Goal: Task Accomplishment & Management: Manage account settings

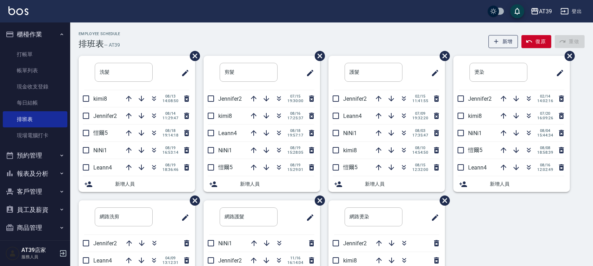
click at [265, 45] on div "Employee Schedule 排班表 — AT39 新增 復原 重做" at bounding box center [332, 40] width 506 height 17
click at [153, 134] on icon "button" at bounding box center [154, 134] width 4 height 2
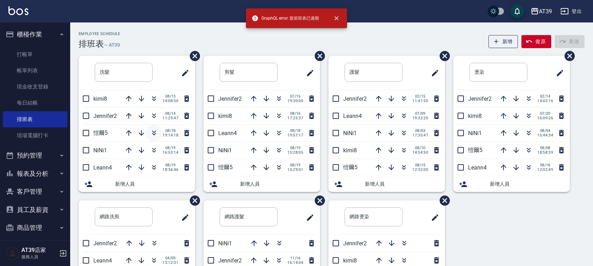
click at [152, 130] on icon "button" at bounding box center [154, 133] width 8 height 8
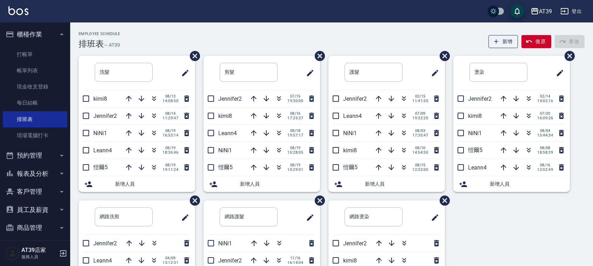
click at [245, 50] on div "Employee Schedule 排班表 — AT39 新增 復原 重做 洗髮 ​ kimi8 [DATE] 14:08:50 Jennifer2 [DAT…" at bounding box center [331, 189] width 523 height 314
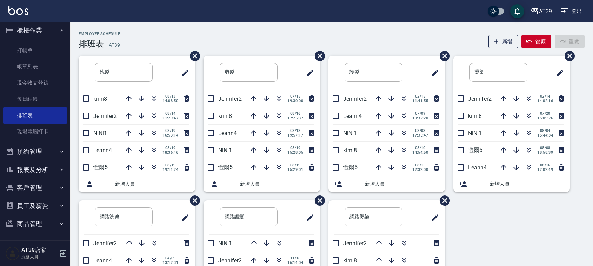
scroll to position [5, 0]
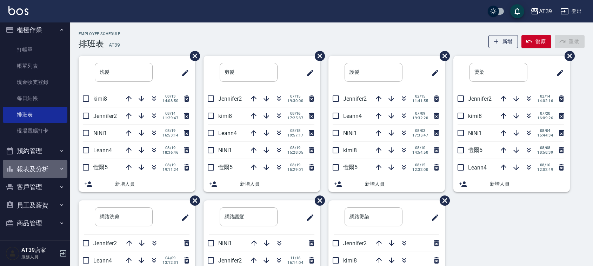
click at [43, 172] on button "報表及分析" at bounding box center [35, 169] width 65 height 18
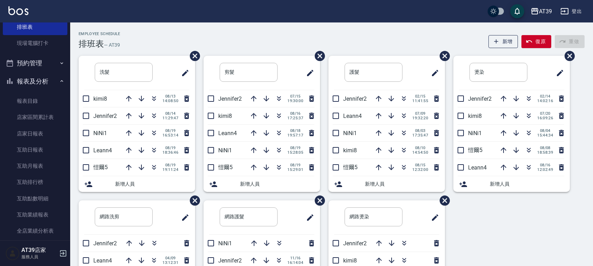
scroll to position [180, 0]
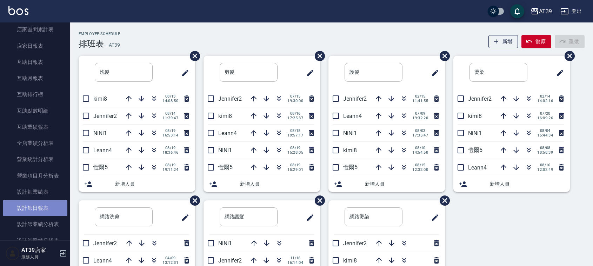
click at [38, 202] on link "設計師日報表" at bounding box center [35, 208] width 65 height 16
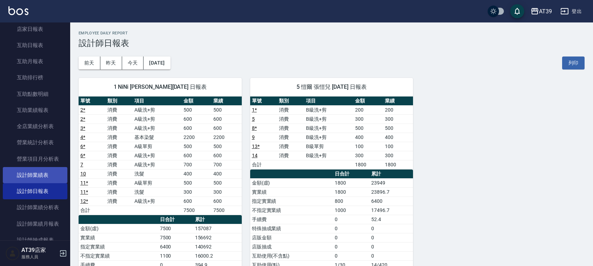
scroll to position [224, 0]
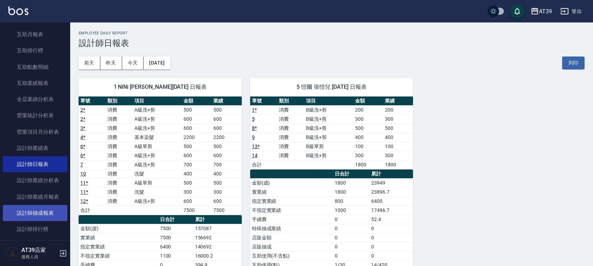
click at [62, 215] on link "設計師抽成報表" at bounding box center [35, 213] width 65 height 16
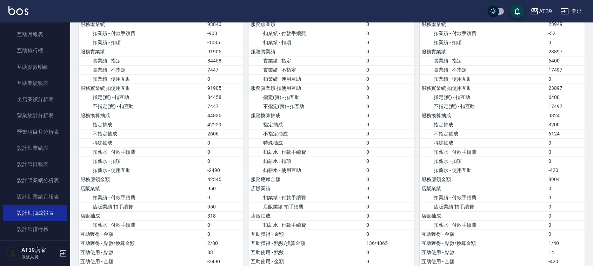
scroll to position [527, 0]
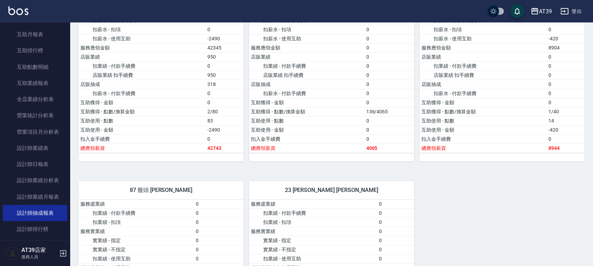
click at [19, 9] on img at bounding box center [18, 10] width 20 height 9
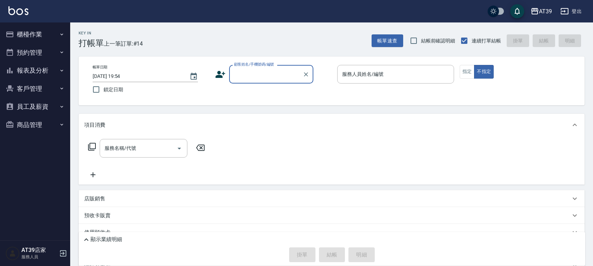
drag, startPoint x: 577, startPoint y: 0, endPoint x: 310, endPoint y: 42, distance: 270.4
click at [310, 42] on div "Key In 打帳單 上一筆訂單:#14 帳單速查 結帳前確認明細 連續打單結帳 掛單 結帳 明細" at bounding box center [327, 35] width 515 height 26
click at [197, 41] on div "Key In 打帳單 上一筆訂單:#14 帳單速查 結帳前確認明細 連續打單結帳 掛單 結帳 明細" at bounding box center [327, 35] width 515 height 26
click at [268, 73] on div "顧客姓名/手機號碼/編號 顧客姓名/手機號碼/編號" at bounding box center [271, 74] width 84 height 19
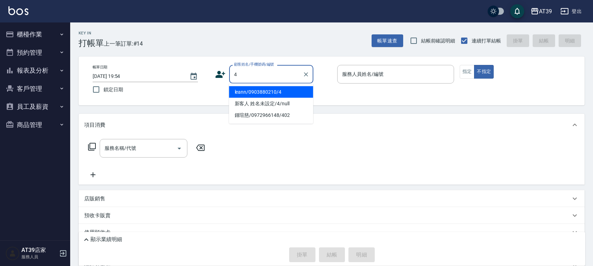
type input "leann/0903880210/4"
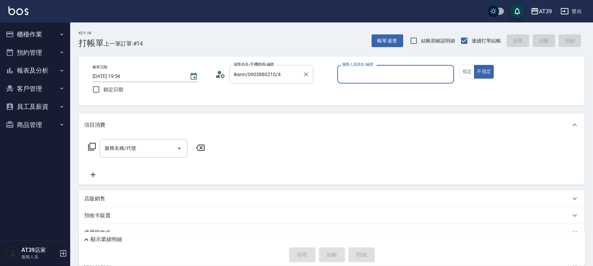
type input "Leann-4"
type input "新客人 姓名未設定/4/null"
click at [124, 149] on div "服務名稱/代號 服務名稱/代號" at bounding box center [144, 148] width 88 height 19
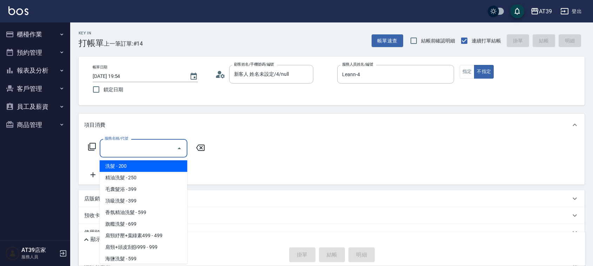
click at [124, 149] on input "服務名稱/代號" at bounding box center [138, 148] width 71 height 12
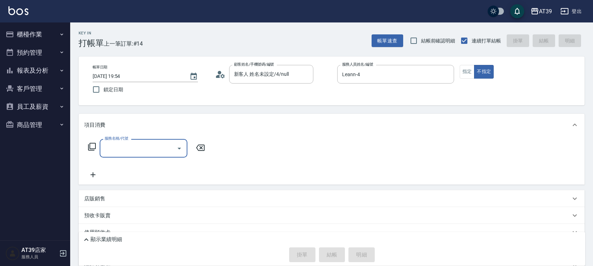
click at [124, 149] on input "服務名稱/代號" at bounding box center [138, 148] width 71 height 12
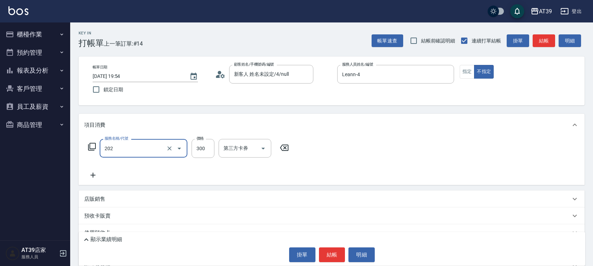
type input "A級單剪(202)"
click at [319, 256] on button "結帳" at bounding box center [332, 255] width 26 height 15
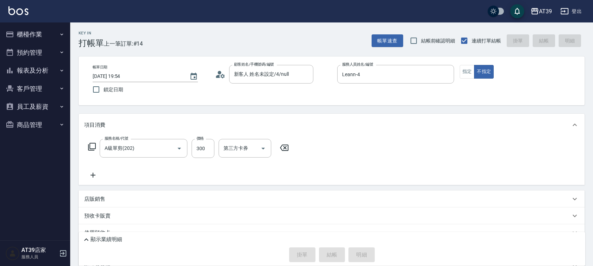
type input "[DATE] 20:05"
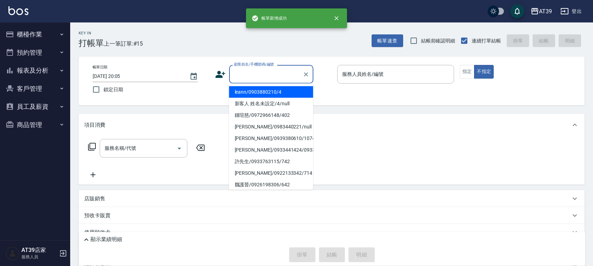
click at [282, 80] on input "顧客姓名/手機號碼/編號" at bounding box center [265, 74] width 67 height 12
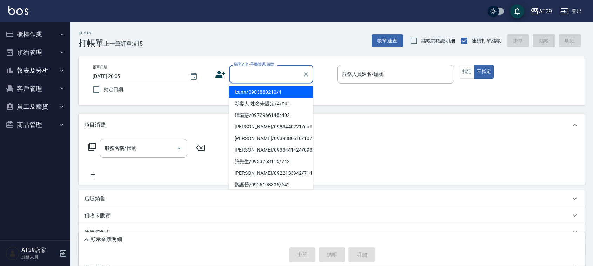
click at [283, 92] on li "leann/0903880210/4" at bounding box center [271, 92] width 84 height 12
type input "leann/0903880210/4"
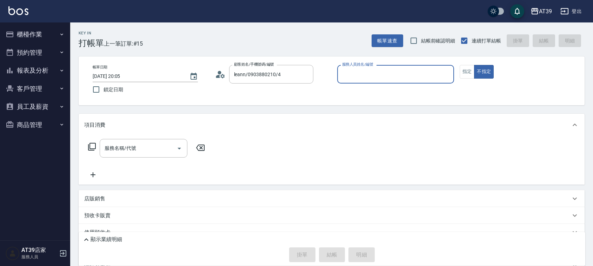
type input "Leann-4"
click at [153, 143] on input "服務名稱/代號" at bounding box center [138, 148] width 71 height 12
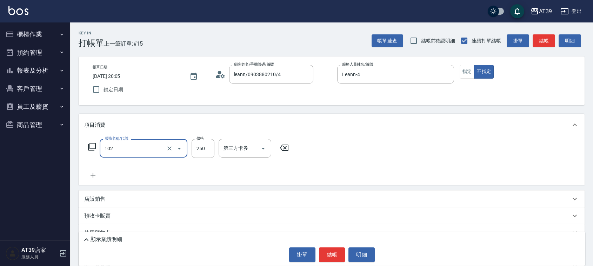
type input "精油洗髮(102)"
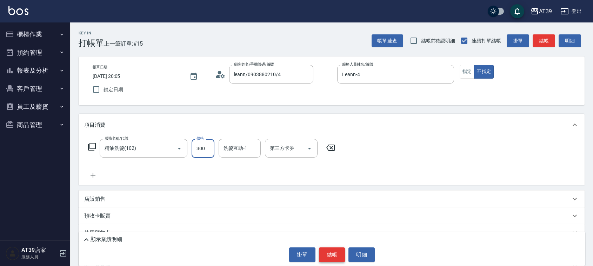
type input "300"
click at [339, 259] on button "結帳" at bounding box center [332, 255] width 26 height 15
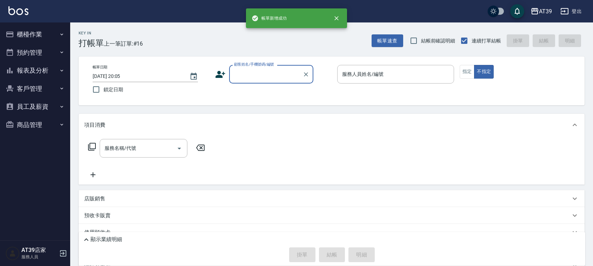
click at [232, 66] on div "顧客姓名/手機號碼/編號" at bounding box center [271, 74] width 84 height 19
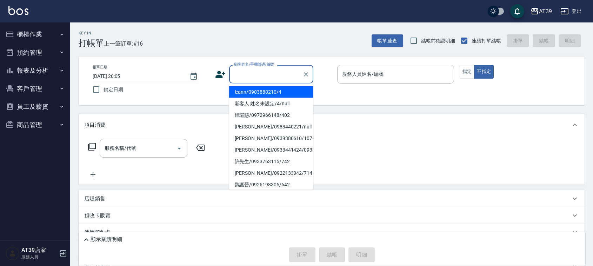
click at [252, 94] on li "leann/0903880210/4" at bounding box center [271, 92] width 84 height 12
type input "leann/0903880210/4"
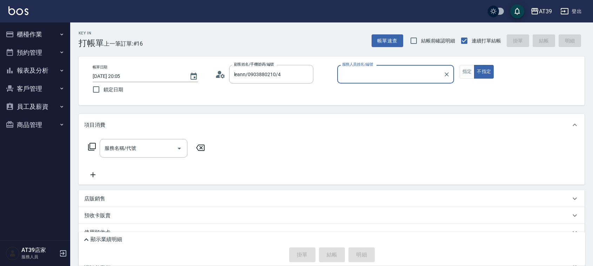
type input "Leann-4"
click at [122, 157] on div "服務名稱/代號" at bounding box center [144, 148] width 88 height 19
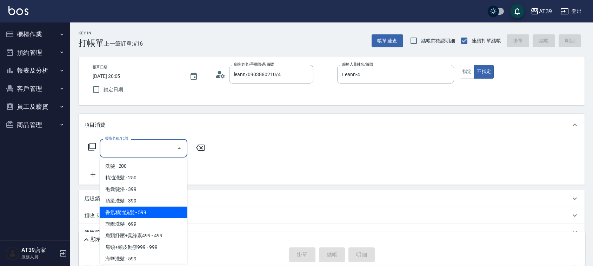
click at [132, 212] on span "香氛精油洗髮 - 599" at bounding box center [144, 213] width 88 height 12
type input "香氛精油洗髮(105)"
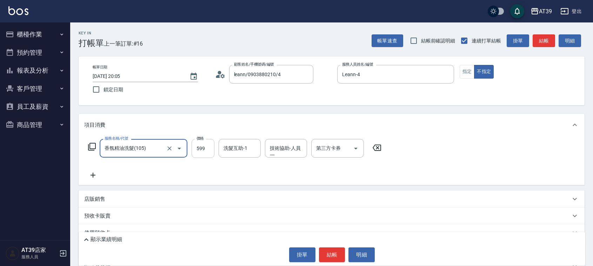
click at [206, 143] on input "599" at bounding box center [203, 148] width 23 height 19
click at [173, 149] on button "Clear" at bounding box center [170, 149] width 10 height 10
click at [169, 148] on icon "Clear" at bounding box center [169, 148] width 7 height 7
click at [140, 151] on input "服務名稱/代號" at bounding box center [134, 148] width 62 height 12
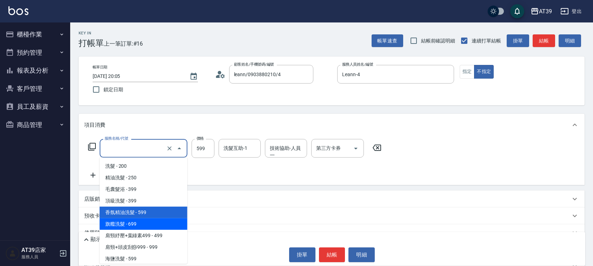
click at [148, 225] on span "旗艦洗髮 - 699" at bounding box center [144, 224] width 88 height 12
type input "旗艦洗髮(106)"
type input "699"
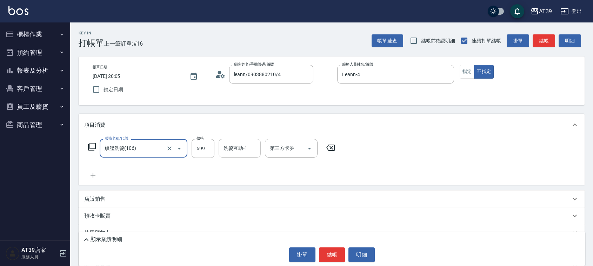
click at [248, 153] on input "洗髮互助-1" at bounding box center [240, 148] width 36 height 12
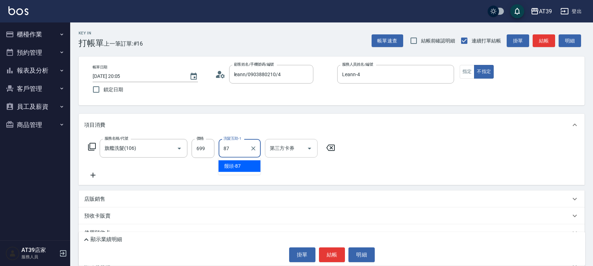
type input "饅頭-87"
click at [332, 255] on button "結帳" at bounding box center [332, 255] width 26 height 15
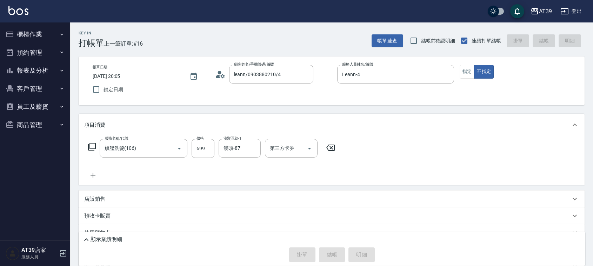
type input "[DATE] 20:06"
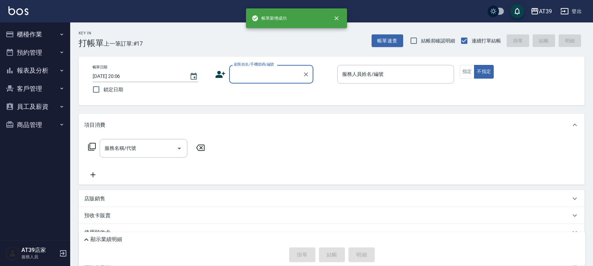
click at [279, 78] on input "顧客姓名/手機號碼/編號" at bounding box center [265, 74] width 67 height 12
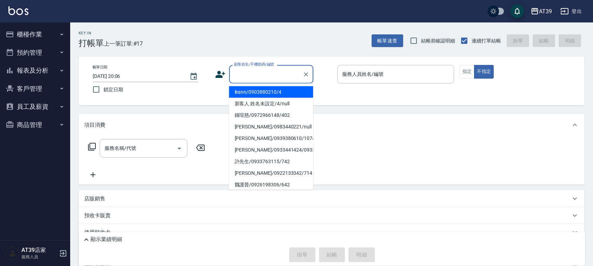
click at [281, 89] on li "leann/0903880210/4" at bounding box center [271, 92] width 84 height 12
type input "leann/0903880210/4"
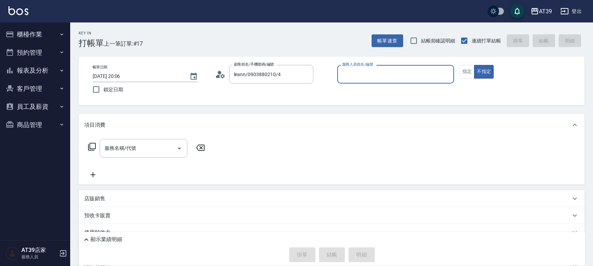
type input "Leann-4"
click at [467, 71] on button "指定" at bounding box center [467, 72] width 15 height 14
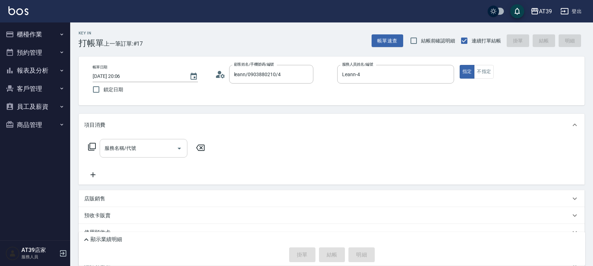
click at [128, 143] on div "服務名稱/代號 服務名稱/代號" at bounding box center [144, 148] width 88 height 19
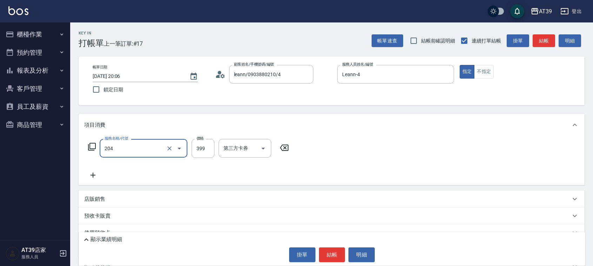
type input "A級洗+剪(204)"
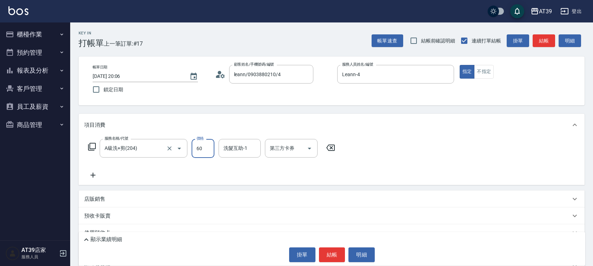
type input "600"
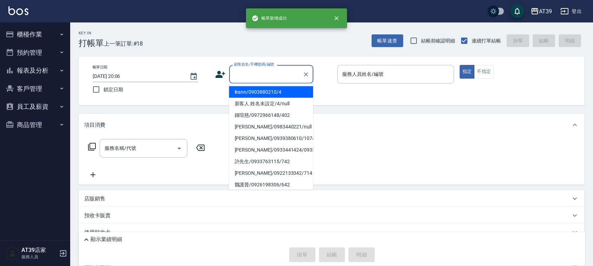
click at [235, 74] on input "顧客姓名/手機號碼/編號" at bounding box center [265, 74] width 67 height 12
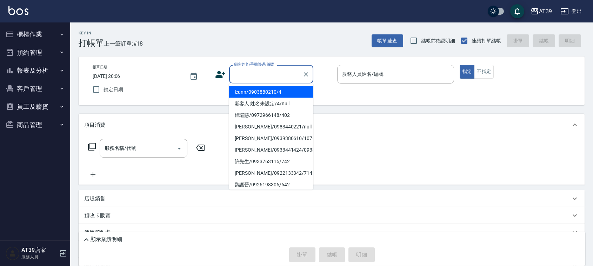
click at [264, 93] on li "leann/0903880210/4" at bounding box center [271, 92] width 84 height 12
type input "leann/0903880210/4"
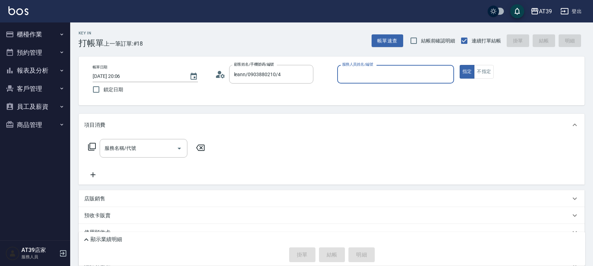
type input "Leann-4"
drag, startPoint x: 85, startPoint y: 149, endPoint x: 88, endPoint y: 148, distance: 3.6
click at [85, 148] on div "服務名稱/代號 服務名稱/代號" at bounding box center [146, 148] width 125 height 19
click at [90, 148] on icon at bounding box center [92, 147] width 8 height 8
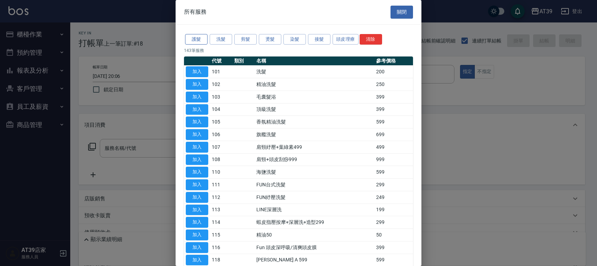
click at [185, 39] on button "護髮" at bounding box center [196, 39] width 22 height 11
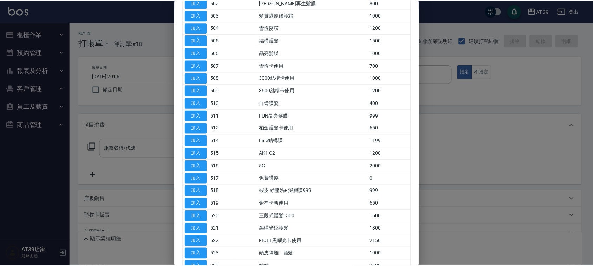
scroll to position [129, 0]
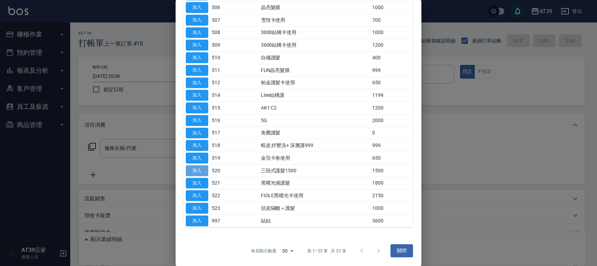
click at [204, 170] on button "加入" at bounding box center [197, 170] width 22 height 11
type input "三段式護髮1500(520)"
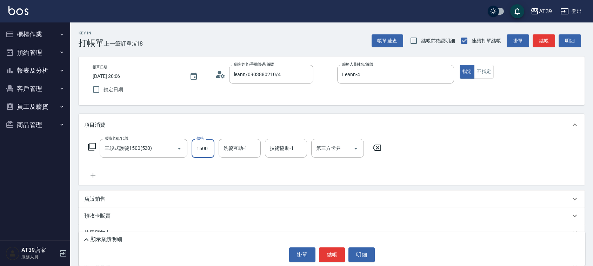
click at [205, 151] on input "1500" at bounding box center [203, 148] width 23 height 19
type input "2000"
click at [326, 256] on button "結帳" at bounding box center [332, 255] width 26 height 15
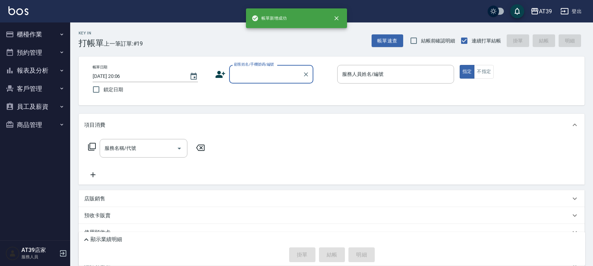
click at [49, 72] on button "報表及分析" at bounding box center [35, 70] width 65 height 18
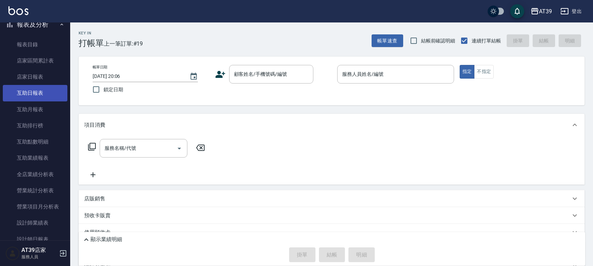
scroll to position [88, 0]
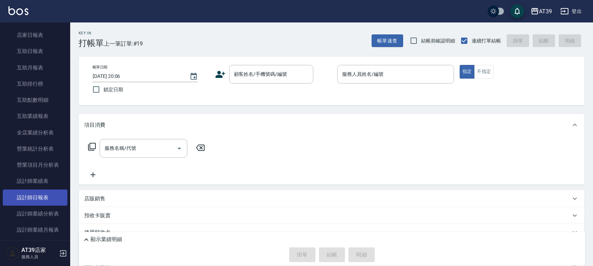
click at [42, 200] on link "設計師日報表" at bounding box center [35, 198] width 65 height 16
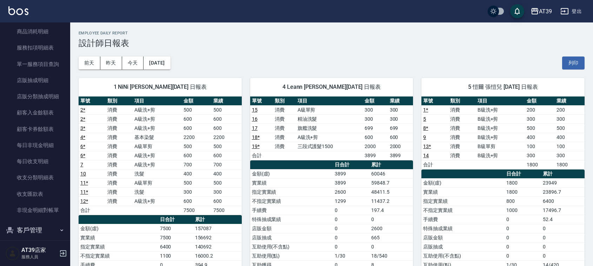
click at [20, 16] on link at bounding box center [18, 11] width 20 height 10
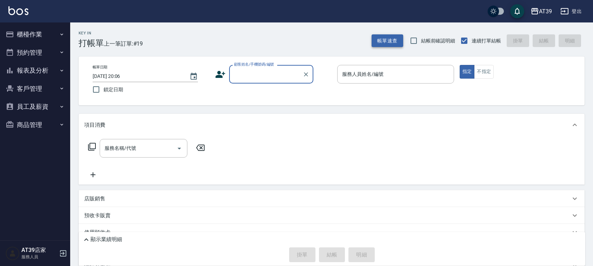
click at [388, 39] on button "帳單速查" at bounding box center [388, 40] width 32 height 13
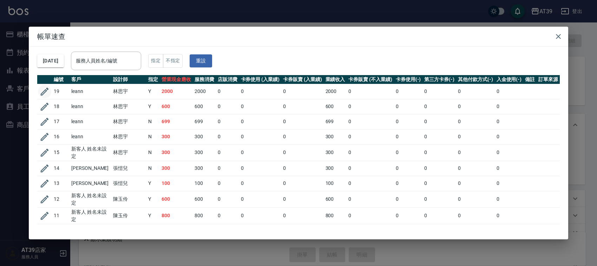
click at [44, 95] on icon "button" at bounding box center [44, 91] width 11 height 11
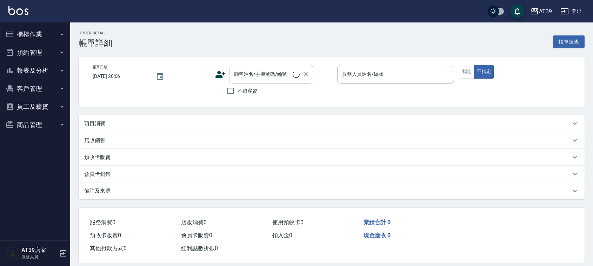
type input "Leann-4"
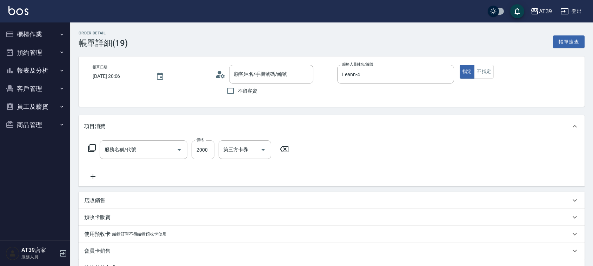
type input "leann/0903880210/4"
type input "三段式護髮1500(520)"
click at [207, 148] on input "2000" at bounding box center [203, 149] width 23 height 19
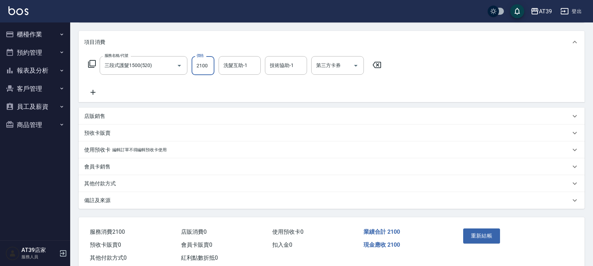
scroll to position [102, 0]
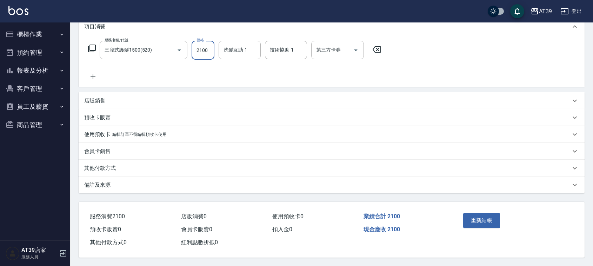
type input "2100"
click at [469, 218] on button "重新結帳" at bounding box center [481, 220] width 37 height 15
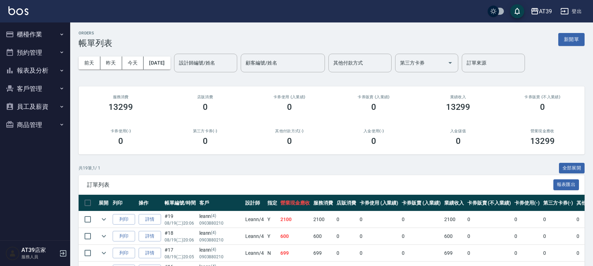
click at [45, 64] on button "報表及分析" at bounding box center [35, 70] width 65 height 18
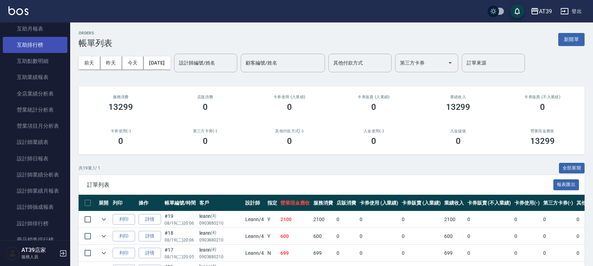
scroll to position [132, 0]
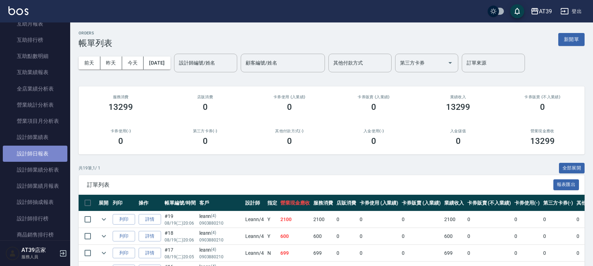
click at [50, 149] on link "設計師日報表" at bounding box center [35, 154] width 65 height 16
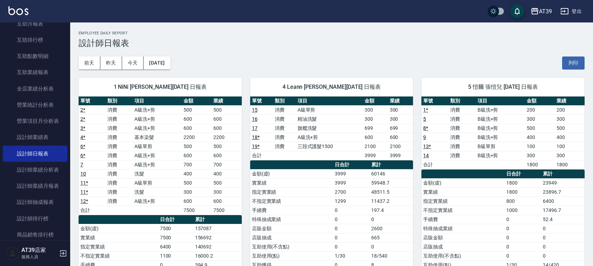
click at [418, 170] on div "5 [PERSON_NAME] [DATE] 日報表 單號 類別 項目 金額 業績 1 * 消費 B級洗+剪 200 200 5 消費 B級洗+剪 300 3…" at bounding box center [499, 229] width 172 height 318
drag, startPoint x: 260, startPoint y: 126, endPoint x: 408, endPoint y: 124, distance: 148.2
click at [408, 124] on tr "17 消費 旗艦洗髮 699 699" at bounding box center [331, 128] width 163 height 9
click at [408, 124] on td "699" at bounding box center [400, 128] width 25 height 9
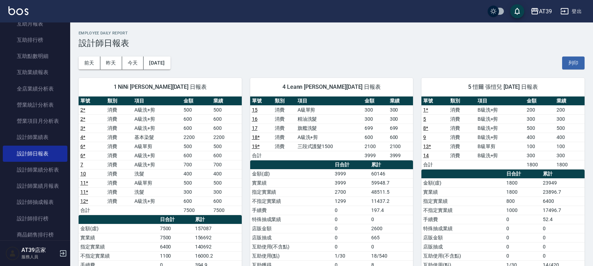
click at [408, 124] on td "699" at bounding box center [400, 128] width 25 height 9
drag, startPoint x: 454, startPoint y: 145, endPoint x: 573, endPoint y: 151, distance: 119.9
click at [573, 151] on tr "13 * 消費 B級單剪 100 100" at bounding box center [503, 146] width 163 height 9
click at [573, 151] on td "100" at bounding box center [570, 146] width 30 height 9
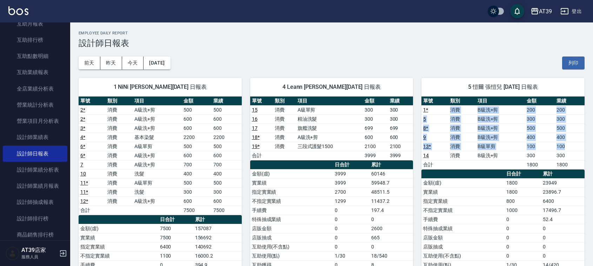
drag, startPoint x: 573, startPoint y: 151, endPoint x: 443, endPoint y: 107, distance: 137.3
click at [443, 107] on tbody "1 * 消費 B級洗+剪 200 200 5 消費 B級洗+剪 300 300 8 * 消費 B級洗+剪 500 500 9 消費 B級洗+剪 400 400…" at bounding box center [503, 137] width 163 height 64
click at [443, 107] on td "1 *" at bounding box center [435, 109] width 27 height 9
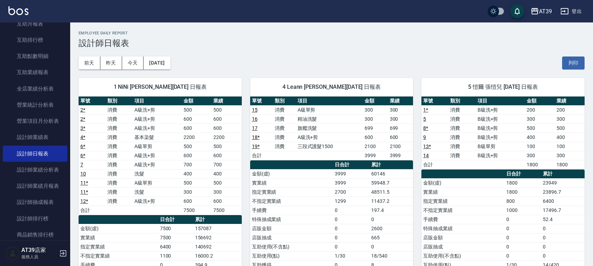
click at [443, 107] on td "1 *" at bounding box center [435, 109] width 27 height 9
drag, startPoint x: 469, startPoint y: 127, endPoint x: 573, endPoint y: 119, distance: 104.2
click at [573, 119] on tbody "1 * 消費 B級洗+剪 200 200 5 消費 B級洗+剪 300 300 8 * 消費 B級洗+剪 500 500 9 消費 B級洗+剪 400 400…" at bounding box center [503, 137] width 163 height 64
click at [573, 119] on td "300" at bounding box center [570, 118] width 30 height 9
drag, startPoint x: 573, startPoint y: 119, endPoint x: 442, endPoint y: 119, distance: 130.3
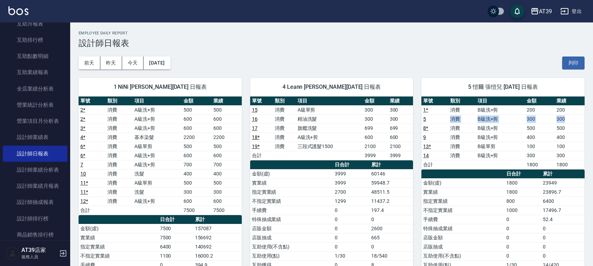
click at [442, 119] on tr "5 消費 B級洗+剪 300 300" at bounding box center [503, 118] width 163 height 9
click at [442, 119] on td "5" at bounding box center [435, 118] width 27 height 9
click at [459, 121] on td "消費" at bounding box center [462, 118] width 27 height 9
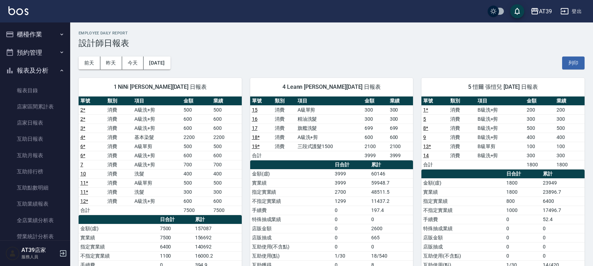
click at [54, 34] on button "櫃檯作業" at bounding box center [35, 34] width 65 height 18
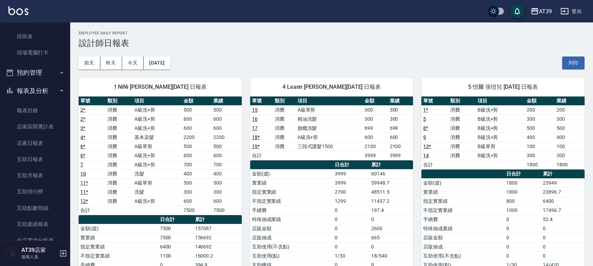
scroll to position [88, 0]
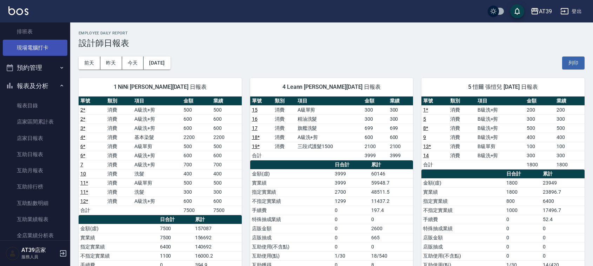
click at [46, 46] on link "現場電腦打卡" at bounding box center [35, 48] width 65 height 16
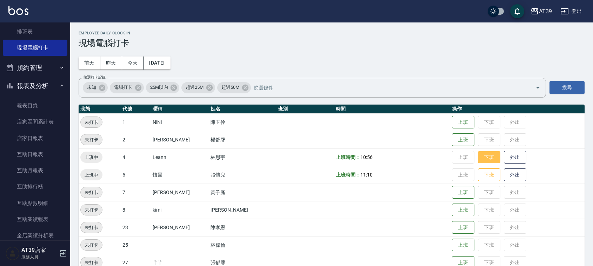
click at [488, 153] on button "下班" at bounding box center [489, 157] width 22 height 12
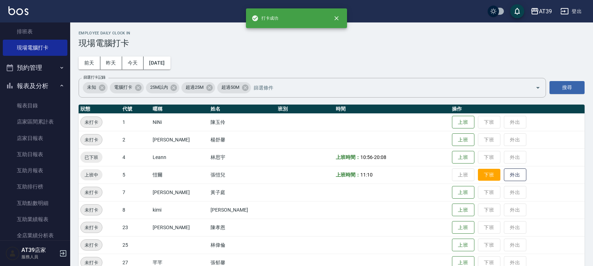
click at [490, 173] on button "下班" at bounding box center [489, 175] width 22 height 12
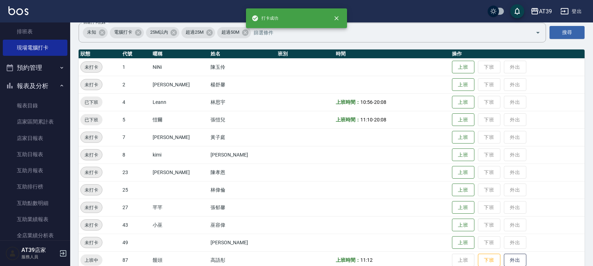
scroll to position [119, 0]
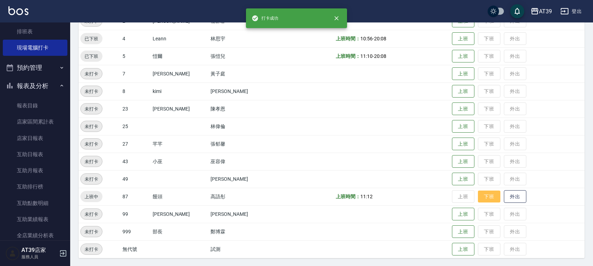
click at [478, 199] on button "下班" at bounding box center [489, 197] width 22 height 12
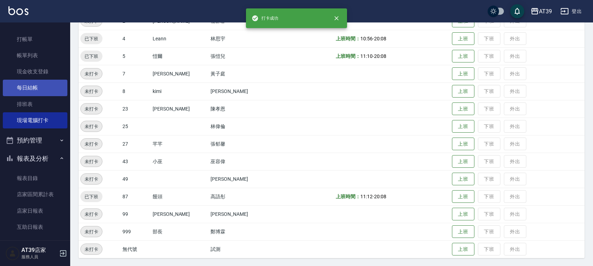
scroll to position [0, 0]
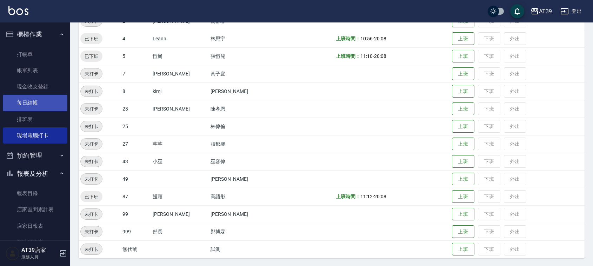
click at [54, 105] on link "每日結帳" at bounding box center [35, 103] width 65 height 16
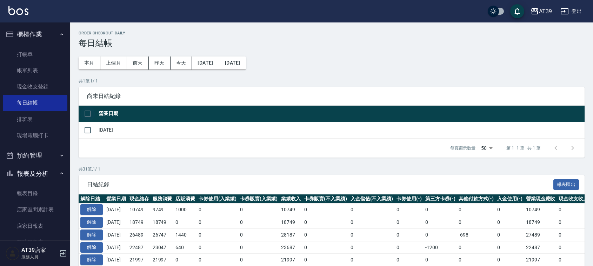
click at [88, 116] on input "checkbox" at bounding box center [87, 113] width 15 height 15
checkbox input "true"
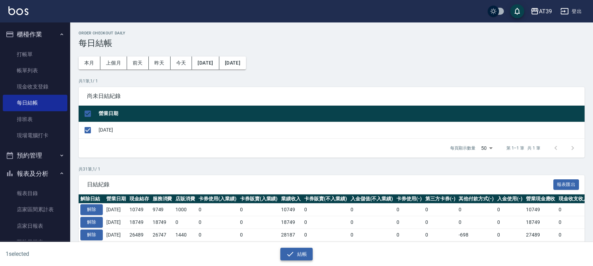
click at [288, 255] on icon "button" at bounding box center [290, 254] width 6 height 5
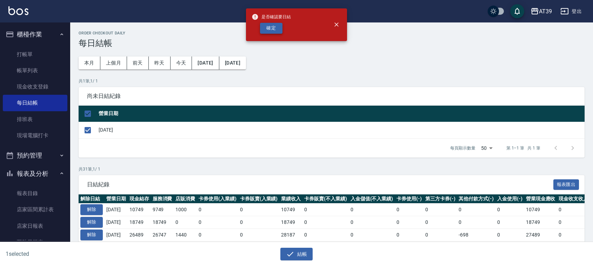
click at [278, 25] on button "確定" at bounding box center [271, 28] width 22 height 11
checkbox input "false"
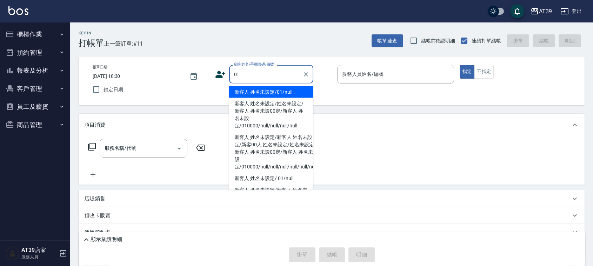
type input "新客人 姓名未設定/01/null"
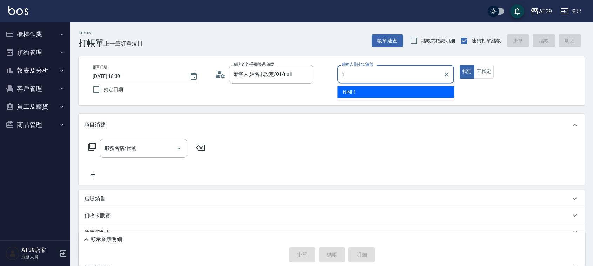
type input "NiNi-1"
type button "true"
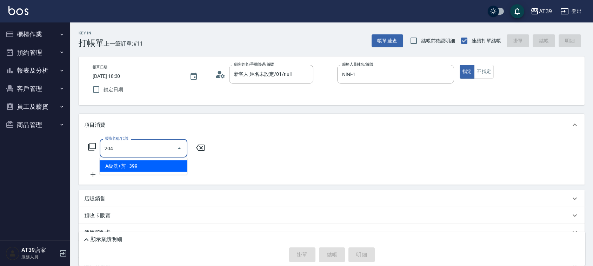
type input "A級洗+剪(204)"
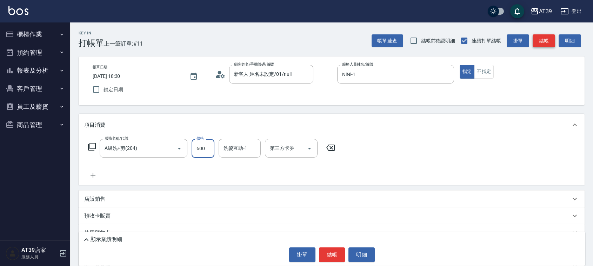
type input "600"
click at [549, 42] on button "結帳" at bounding box center [544, 40] width 22 height 13
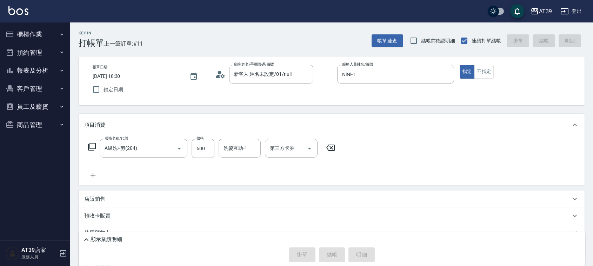
type input "2025/08/19 19:09"
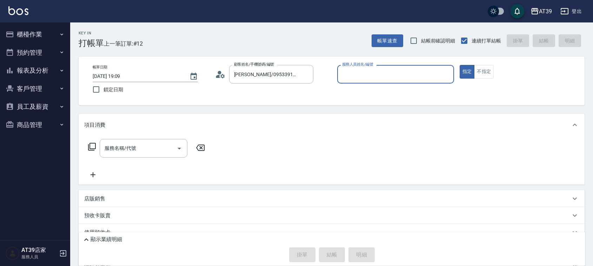
click at [460, 65] on button "指定" at bounding box center [467, 72] width 15 height 14
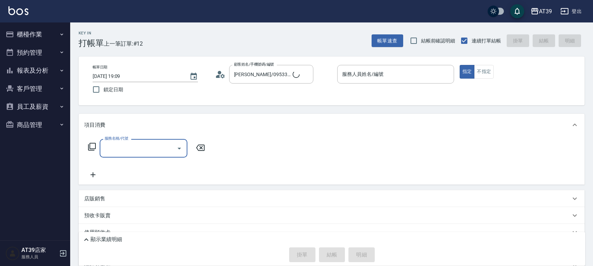
type input "[PERSON_NAME]/0903721250/5"
type input "愷爾-5"
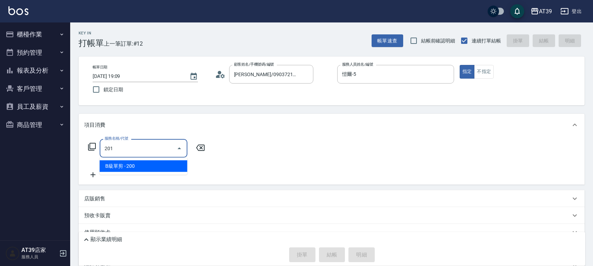
type input "B級單剪(201)"
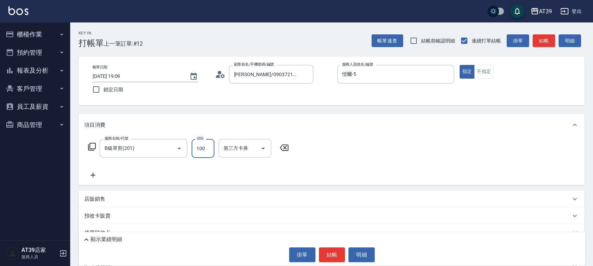
type input "100"
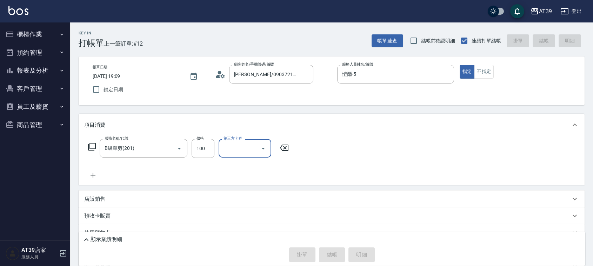
type input "2025/08/19 19:40"
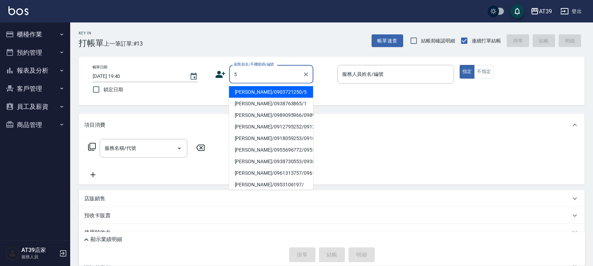
type input "[PERSON_NAME]/0903721250/5"
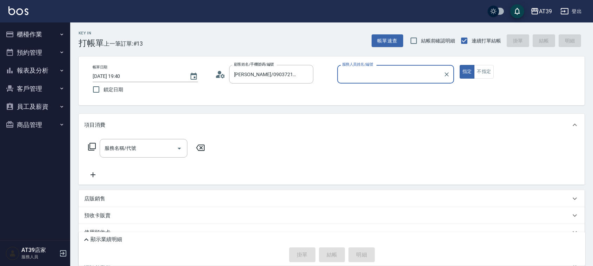
type input "愷爾-5"
click at [460, 65] on button "指定" at bounding box center [467, 72] width 15 height 14
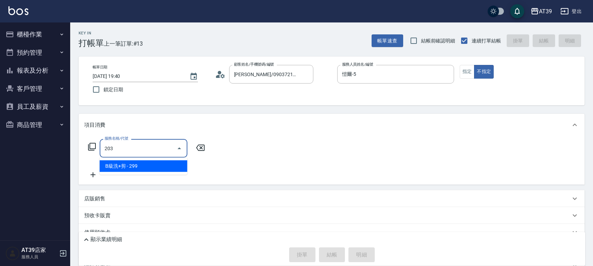
type input "B級洗+剪(203)"
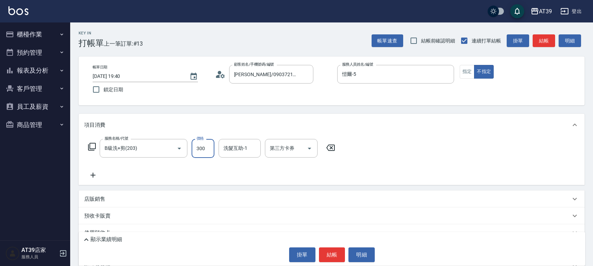
type input "300"
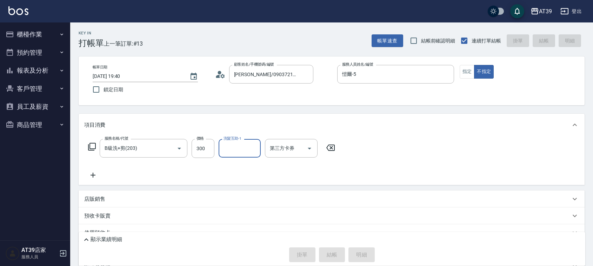
type input "2025/08/19 19:41"
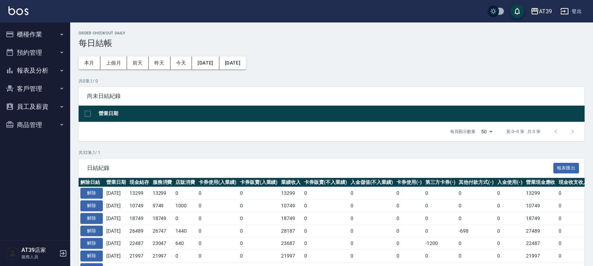
click at [46, 69] on button "報表及分析" at bounding box center [35, 70] width 65 height 18
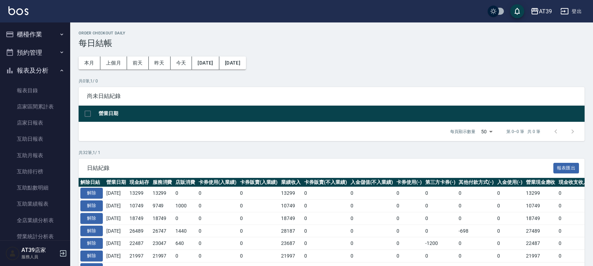
click at [50, 73] on button "報表及分析" at bounding box center [35, 70] width 65 height 18
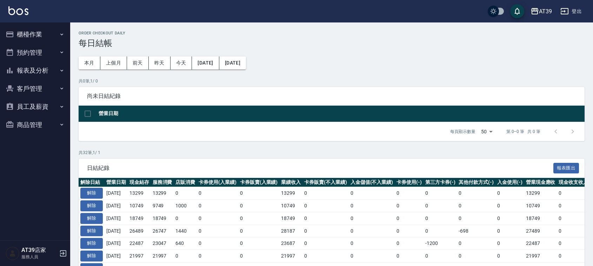
click at [54, 70] on button "報表及分析" at bounding box center [35, 70] width 65 height 18
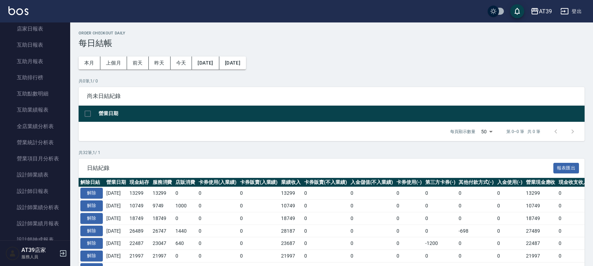
scroll to position [176, 0]
click at [57, 104] on link "設計師日報表" at bounding box center [35, 110] width 65 height 16
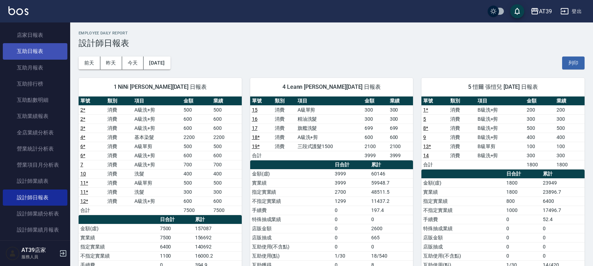
scroll to position [44, 0]
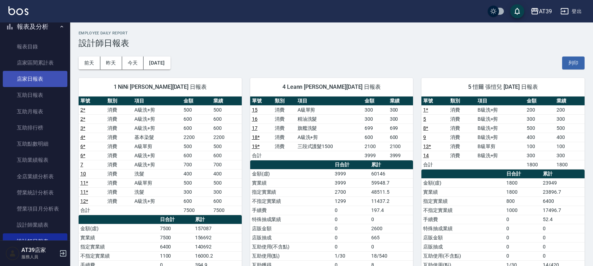
click at [46, 84] on link "店家日報表" at bounding box center [35, 79] width 65 height 16
